Goal: Task Accomplishment & Management: Use online tool/utility

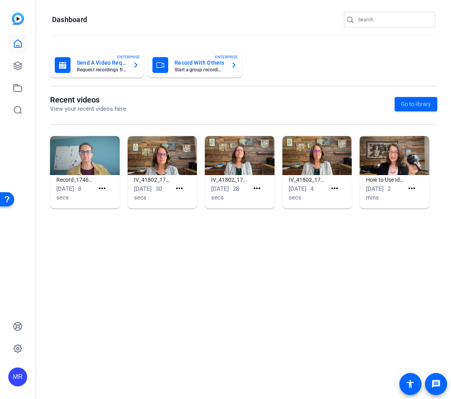
click at [394, 21] on input "Search" at bounding box center [393, 19] width 71 height 9
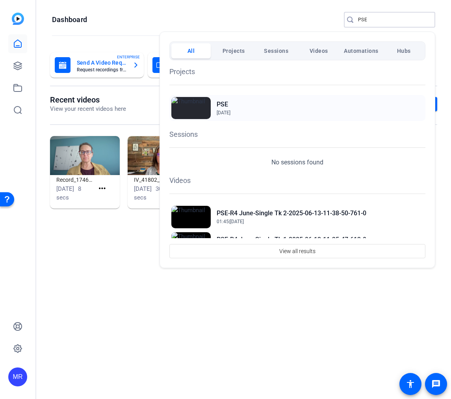
type input "PSE"
click at [0, 0] on h2 "PSE" at bounding box center [0, 0] width 0 height 0
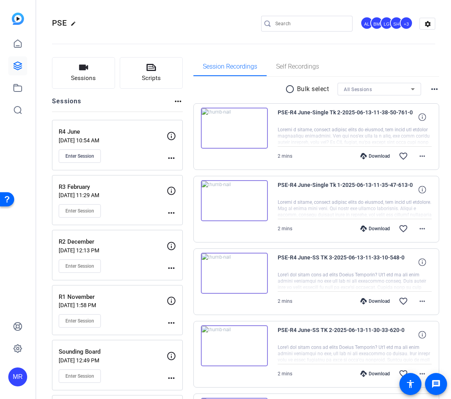
click at [257, 139] on img at bounding box center [234, 128] width 67 height 41
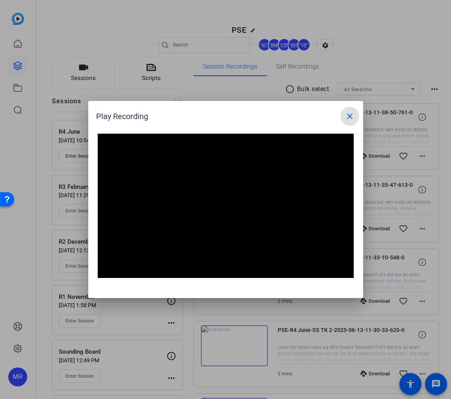
click at [348, 117] on mat-icon "close" at bounding box center [349, 116] width 9 height 9
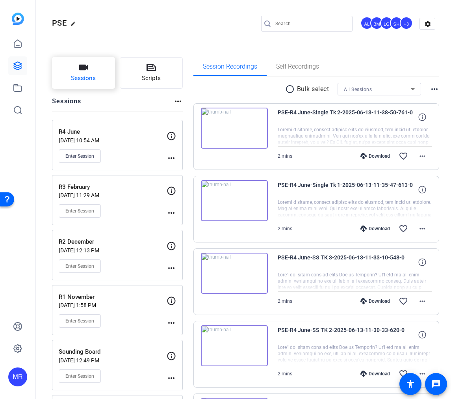
click at [89, 79] on span "Sessions" at bounding box center [83, 78] width 25 height 9
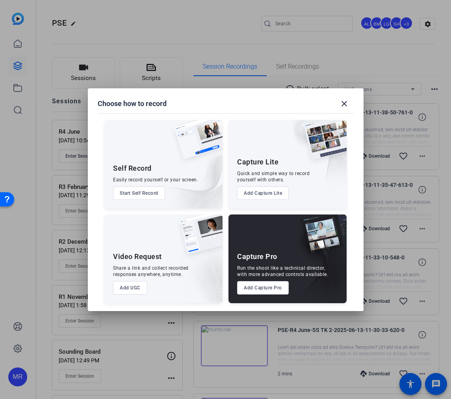
click at [276, 288] on button "Add Capture Pro" at bounding box center [263, 287] width 52 height 13
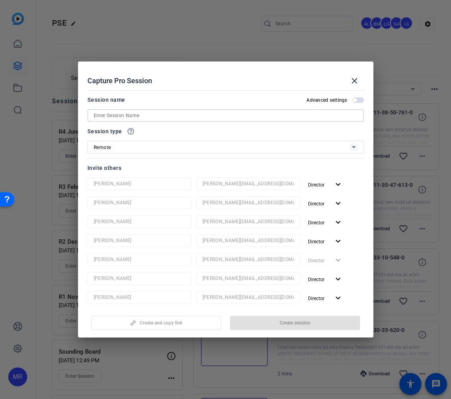
click at [141, 116] on input at bounding box center [226, 115] width 264 height 9
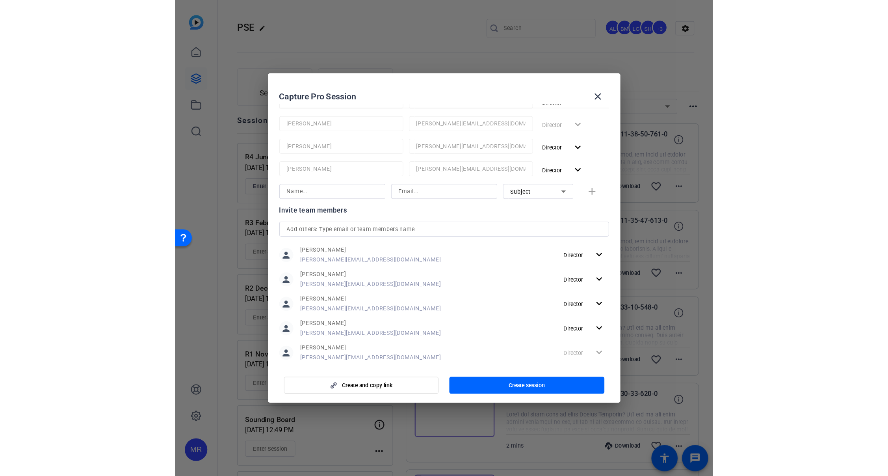
scroll to position [158, 0]
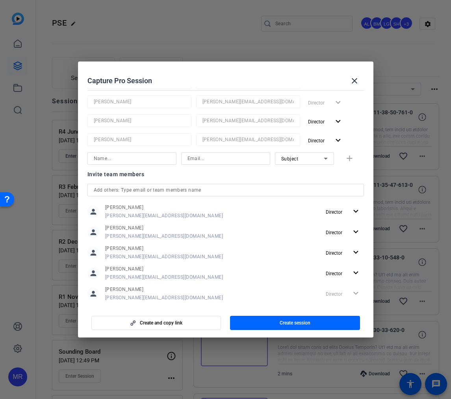
type input "Location Scouting [DATE]"
click at [109, 191] on input "text" at bounding box center [226, 189] width 264 height 9
click at [252, 192] on input "text" at bounding box center [226, 189] width 264 height 9
click at [293, 319] on span "button" at bounding box center [295, 322] width 130 height 19
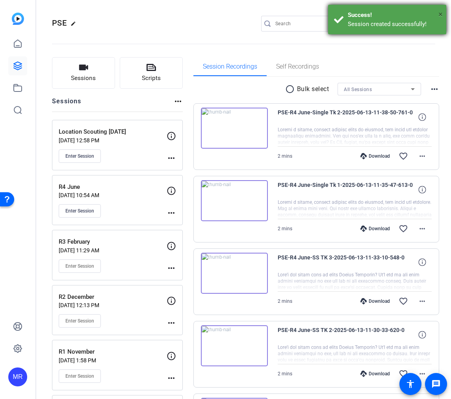
click at [441, 13] on span "×" at bounding box center [441, 13] width 4 height 9
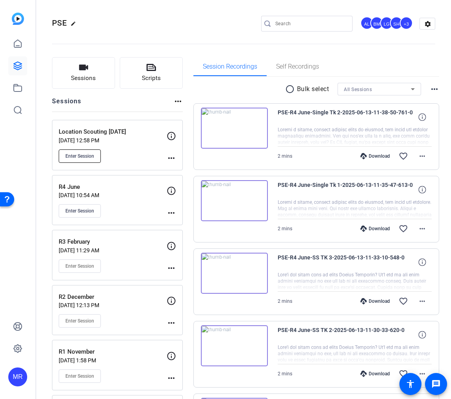
click at [91, 156] on span "Enter Session" at bounding box center [79, 156] width 29 height 6
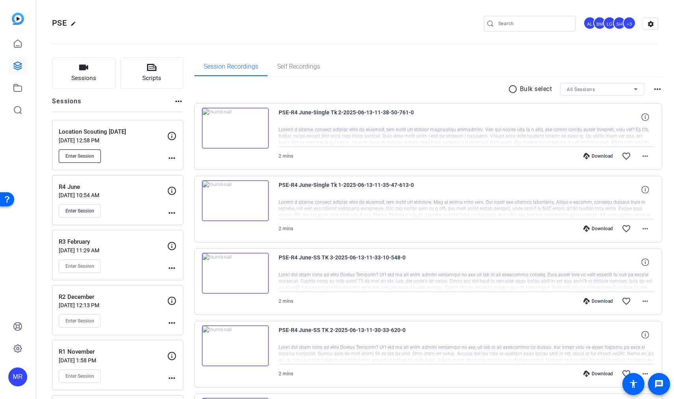
click at [80, 150] on button "Enter Session" at bounding box center [80, 155] width 42 height 13
click at [87, 156] on span "Enter Session" at bounding box center [79, 156] width 29 height 6
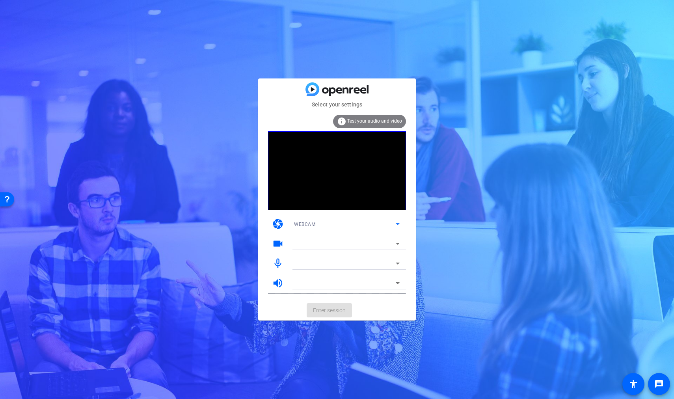
click at [398, 224] on icon at bounding box center [398, 224] width 4 height 2
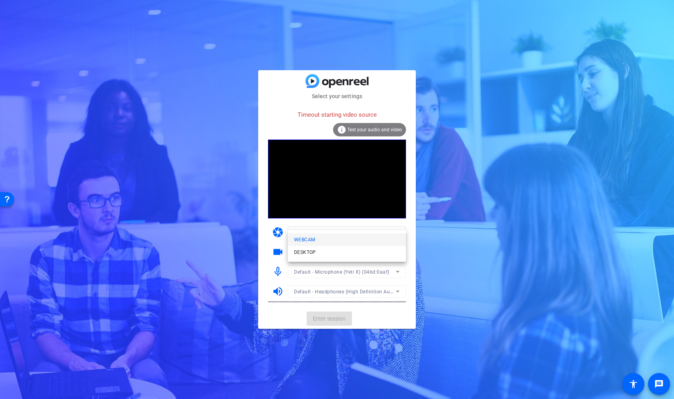
click at [451, 232] on div at bounding box center [337, 199] width 674 height 399
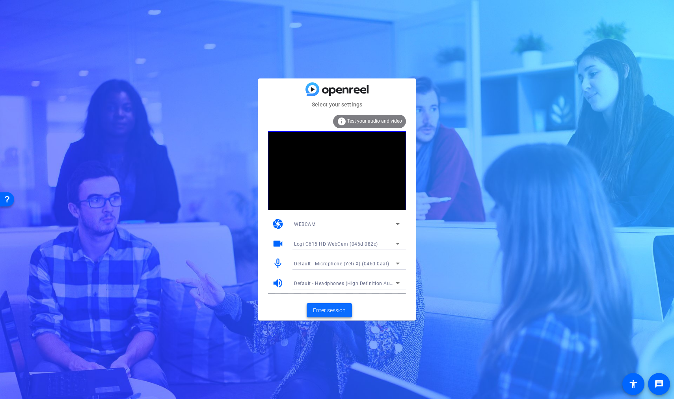
click at [328, 310] on span "Enter session" at bounding box center [329, 310] width 33 height 8
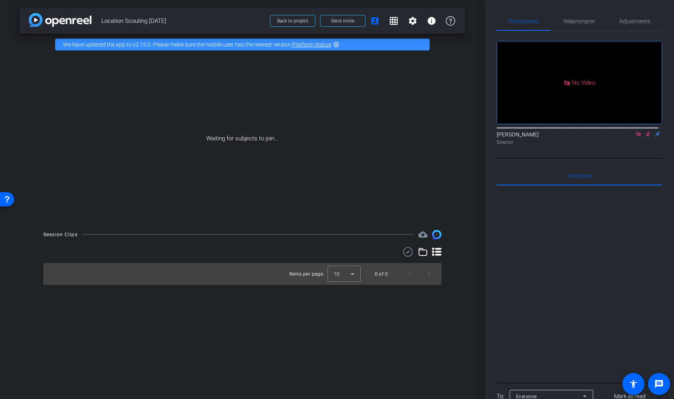
click at [632, 130] on div at bounding box center [578, 127] width 165 height 6
click at [635, 137] on icon at bounding box center [638, 134] width 6 height 6
click at [353, 19] on span "Send invite" at bounding box center [342, 21] width 23 height 6
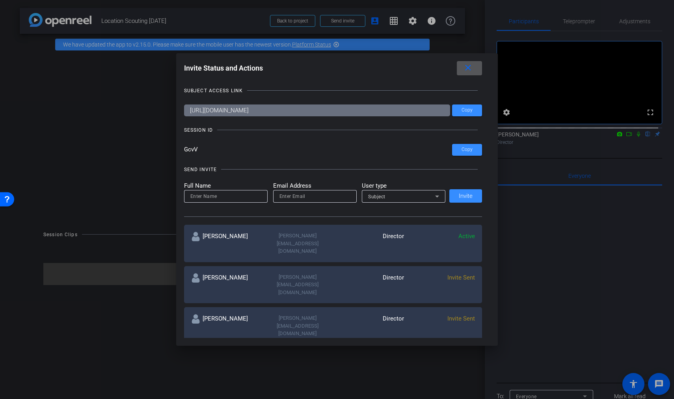
click at [473, 70] on mat-icon "close" at bounding box center [468, 68] width 10 height 10
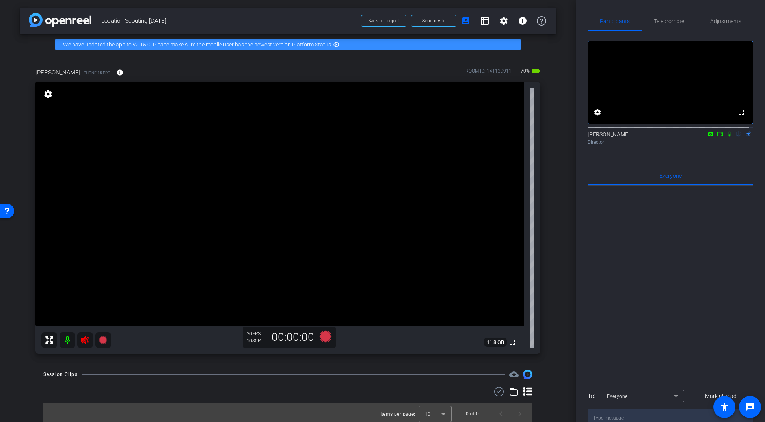
click at [84, 342] on icon at bounding box center [85, 340] width 8 height 8
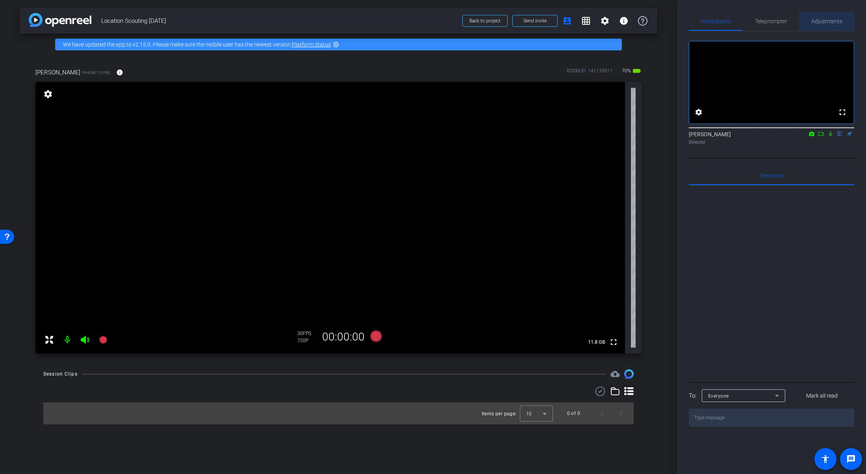
click at [673, 24] on span "Adjustments" at bounding box center [827, 22] width 31 height 6
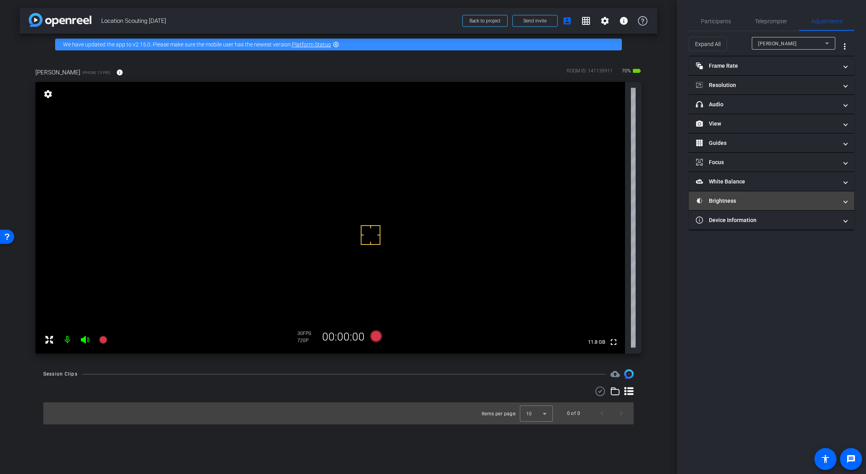
click at [673, 207] on mat-expansion-panel-header "Brightness" at bounding box center [771, 201] width 165 height 19
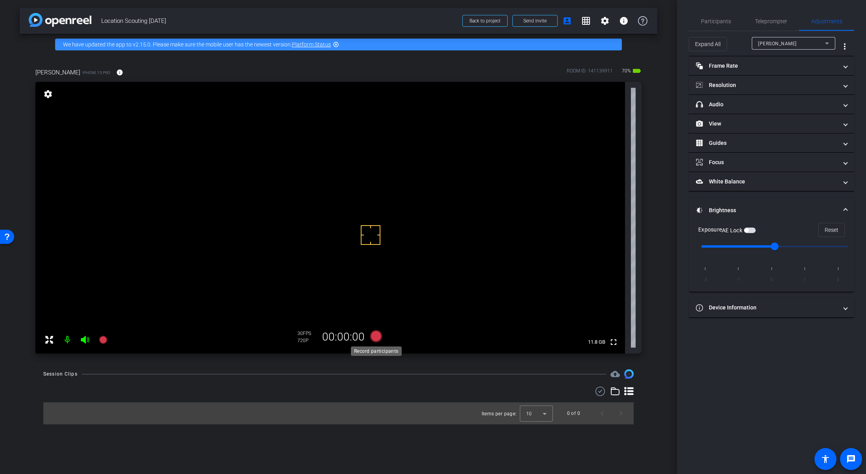
click at [379, 339] on icon at bounding box center [376, 337] width 12 height 12
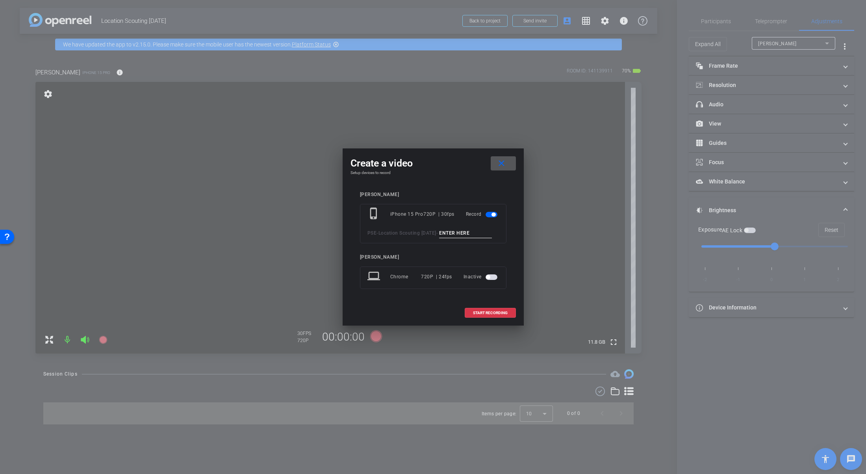
click at [494, 158] on span at bounding box center [503, 163] width 25 height 19
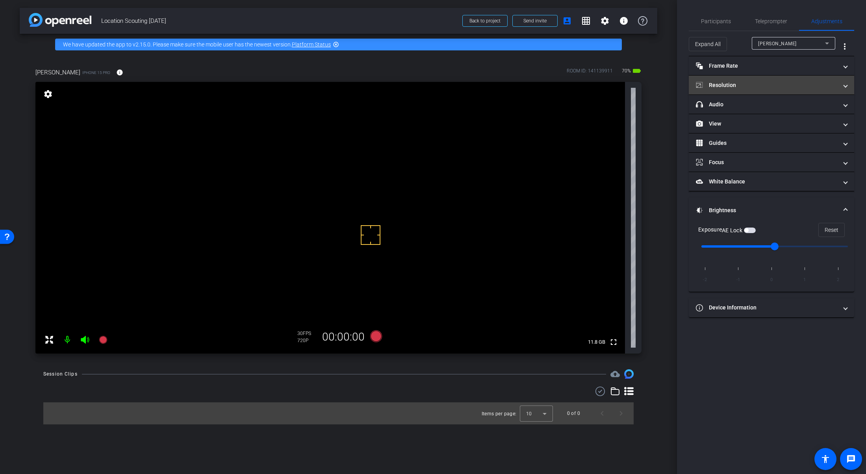
click at [673, 86] on mat-panel-title "Resolution" at bounding box center [767, 85] width 142 height 8
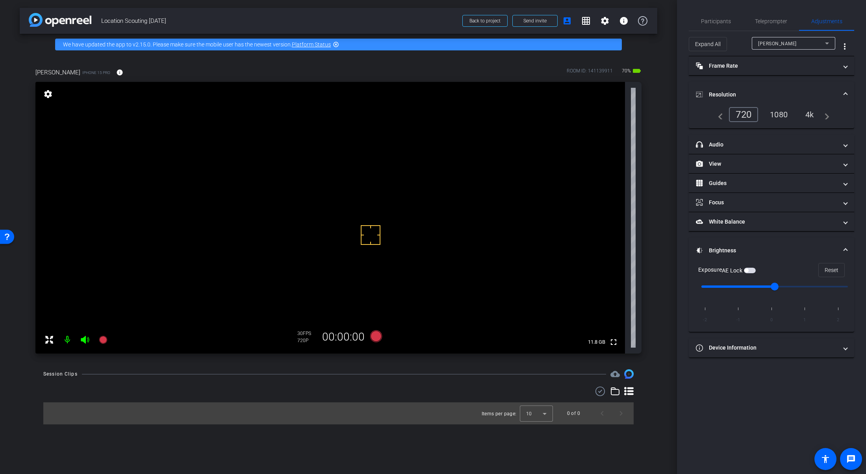
click at [673, 116] on div "1080" at bounding box center [779, 114] width 30 height 13
click at [377, 339] on icon at bounding box center [376, 337] width 12 height 12
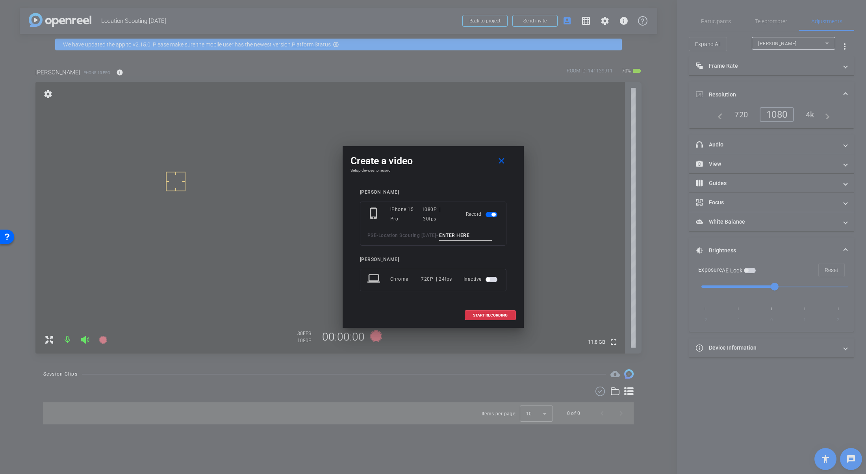
click at [439, 241] on input at bounding box center [465, 236] width 53 height 10
type input "Test 1"
click at [493, 318] on span "START RECORDING" at bounding box center [490, 316] width 35 height 4
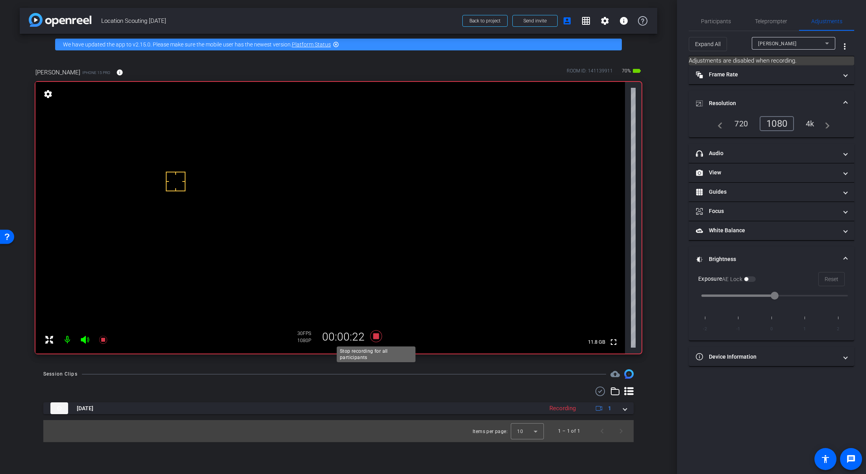
click at [375, 337] on icon at bounding box center [376, 337] width 12 height 12
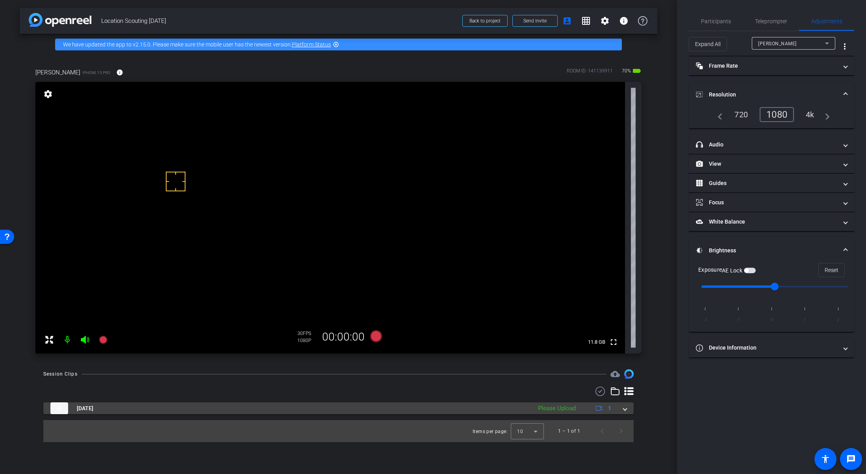
click at [629, 398] on mat-expansion-panel-header "[DATE] Please Upload 1" at bounding box center [338, 409] width 591 height 12
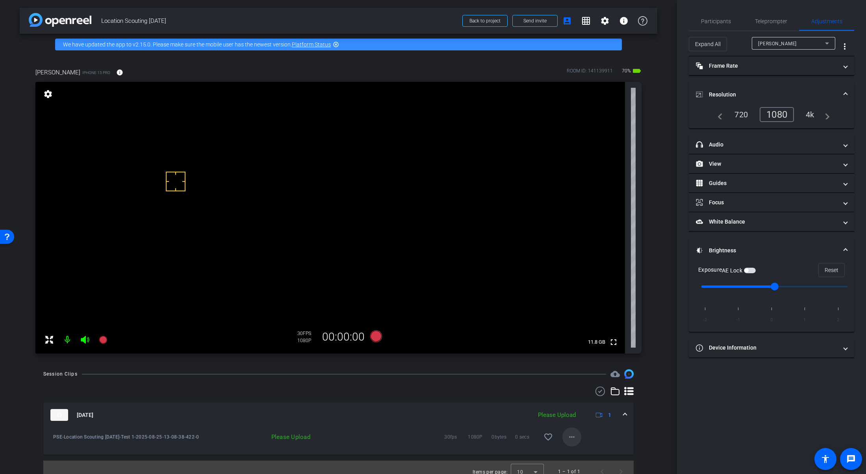
click at [573, 398] on mat-icon "more_horiz" at bounding box center [571, 437] width 9 height 9
click at [573, 398] on span "Upload" at bounding box center [581, 401] width 32 height 9
click at [624, 398] on span at bounding box center [625, 415] width 3 height 8
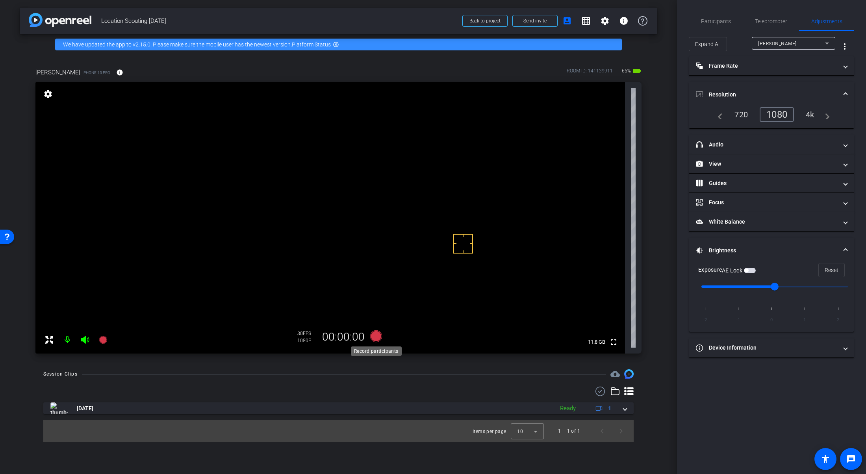
click at [378, 336] on icon at bounding box center [376, 337] width 12 height 12
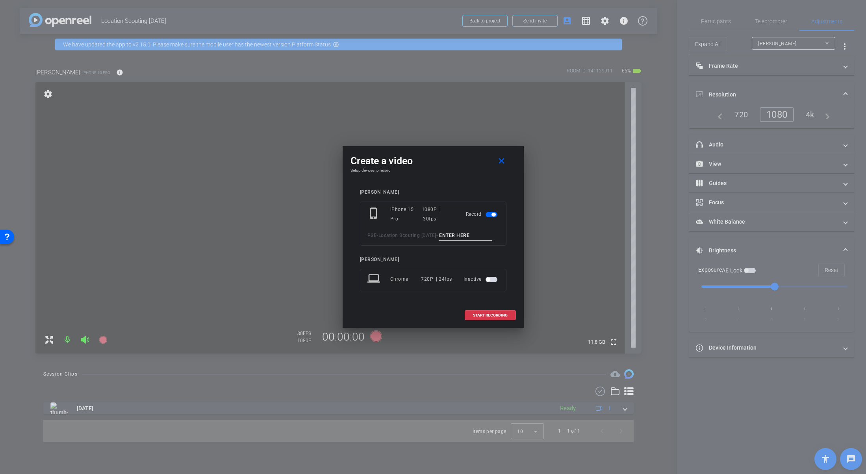
click at [439, 237] on input at bounding box center [465, 236] width 53 height 10
type input "Test 2"
click at [485, 318] on span "START RECORDING" at bounding box center [490, 316] width 35 height 4
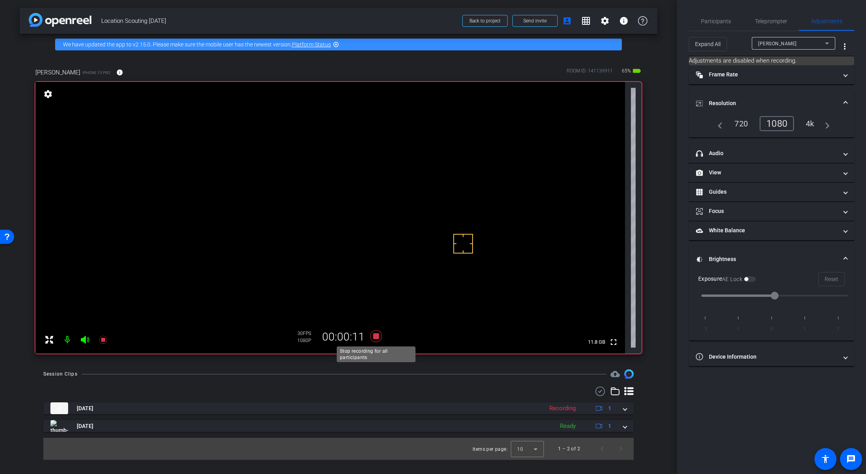
click at [379, 337] on icon at bounding box center [376, 337] width 12 height 12
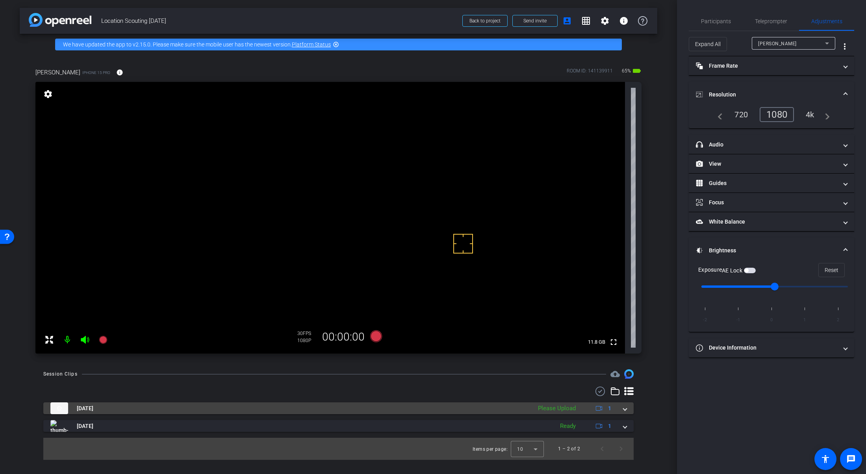
click at [624, 398] on span at bounding box center [625, 409] width 3 height 8
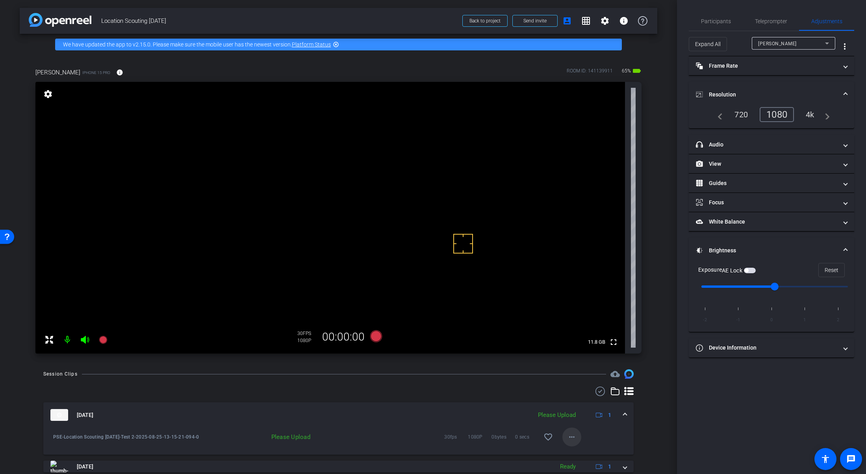
click at [567, 398] on mat-icon "more_horiz" at bounding box center [571, 437] width 9 height 9
click at [591, 398] on span "Upload" at bounding box center [581, 401] width 32 height 9
click at [624, 398] on mat-expansion-panel-header "[DATE] Uploading 1" at bounding box center [338, 415] width 591 height 25
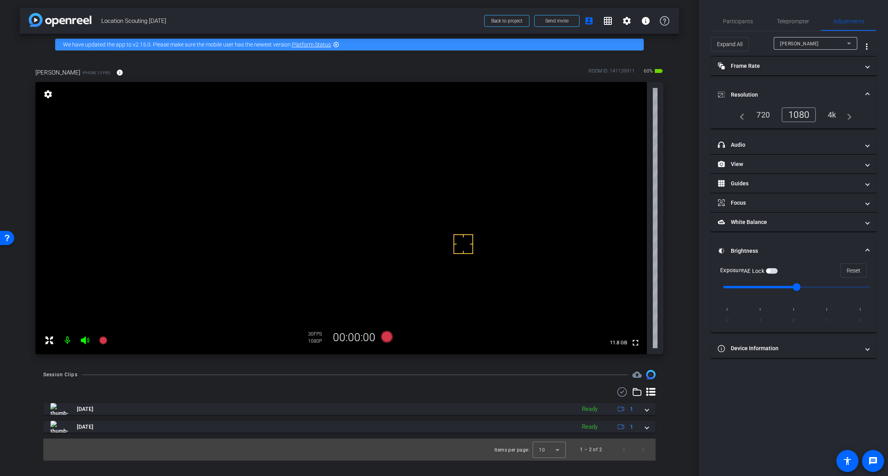
click at [621, 391] on icon at bounding box center [622, 391] width 12 height 9
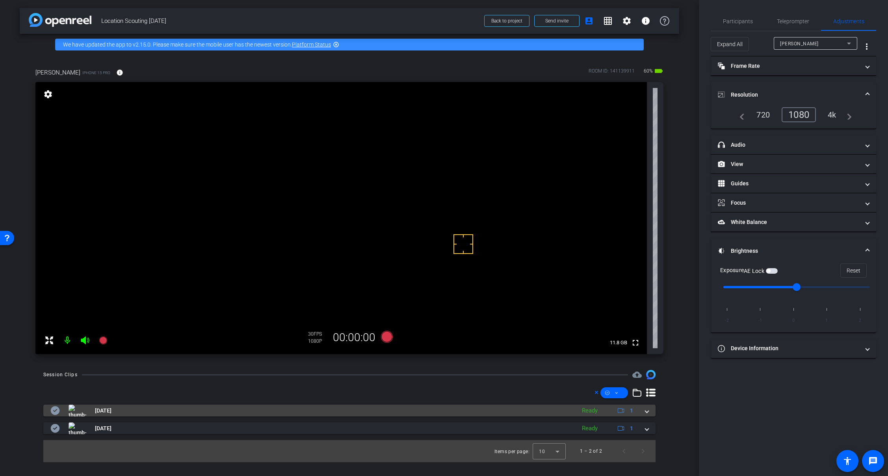
click at [651, 398] on mat-expansion-panel-header "[DATE] Ready 1" at bounding box center [349, 410] width 612 height 12
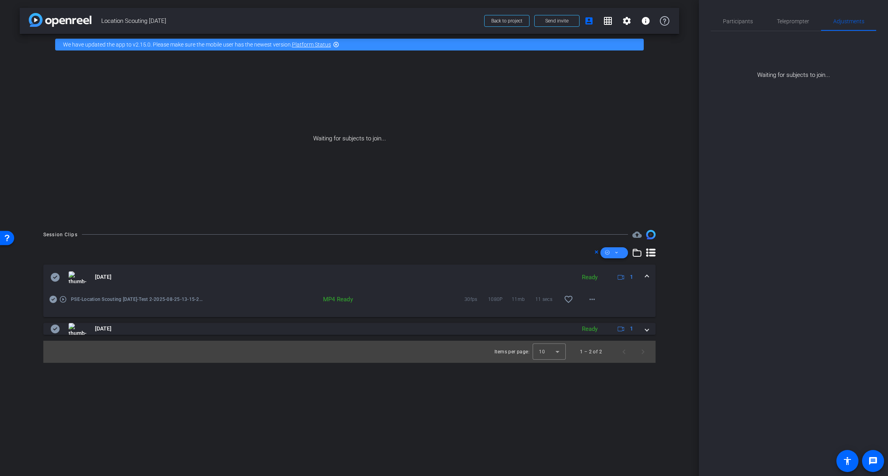
click at [617, 251] on icon at bounding box center [617, 252] width 4 height 10
click at [627, 264] on span "Select All" at bounding box center [628, 264] width 42 height 9
click at [632, 293] on span "Download MP4" at bounding box center [628, 294] width 42 height 9
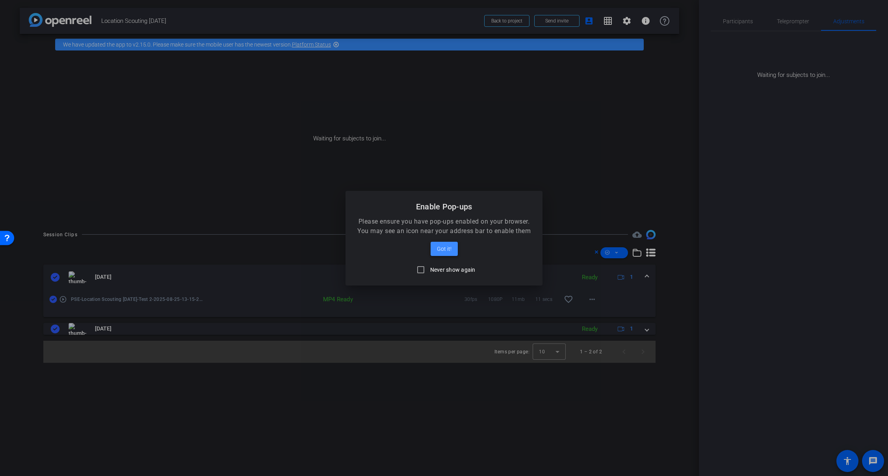
click at [443, 250] on span "Got it!" at bounding box center [444, 248] width 15 height 9
